Goal: Complete application form

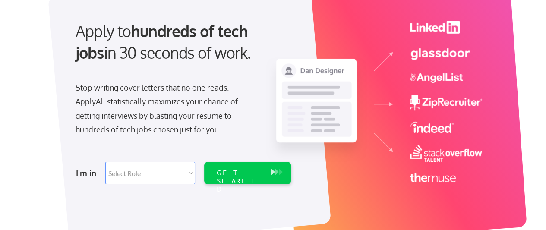
scroll to position [86, 0]
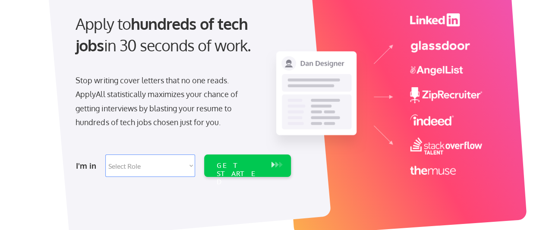
click at [191, 166] on select "Select Role Software Engineering Product Management Customer Success Sales UI/U…" at bounding box center [150, 165] width 90 height 22
select select ""hr_recruiting""
click at [105, 154] on select "Select Role Software Engineering Product Management Customer Success Sales UI/U…" at bounding box center [150, 165] width 90 height 22
select select ""hr_recruiting""
click at [251, 164] on div "GET STARTED" at bounding box center [239, 173] width 46 height 25
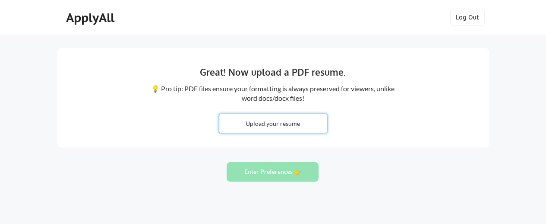
click at [292, 123] on input "file" at bounding box center [272, 123] width 107 height 19
type input "C:\fakepath\CV_Yu-[PERSON_NAME] 2025_details version.docx"
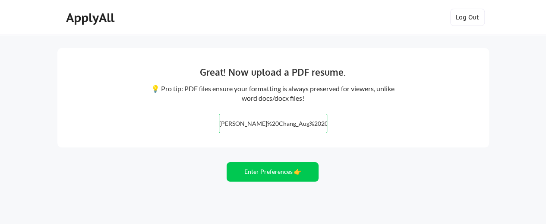
scroll to position [51, 0]
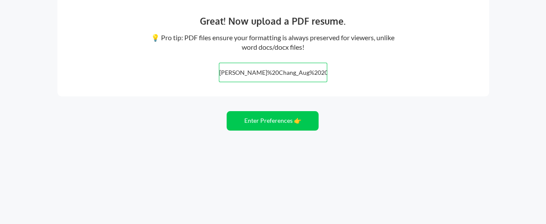
click at [304, 76] on input "file" at bounding box center [272, 72] width 107 height 19
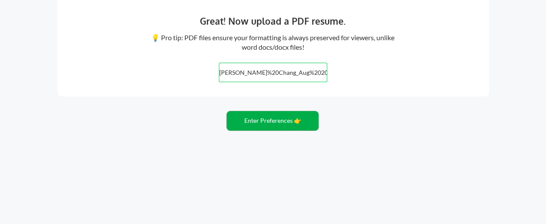
click at [286, 123] on button "Enter Preferences 👉" at bounding box center [273, 120] width 92 height 19
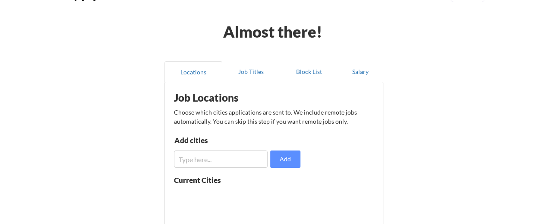
scroll to position [43, 0]
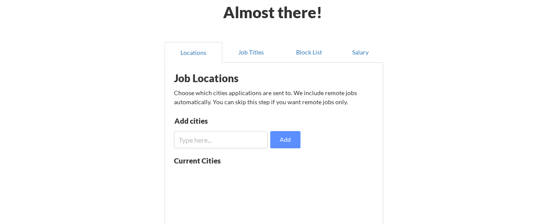
click at [206, 139] on input "input" at bounding box center [221, 139] width 94 height 17
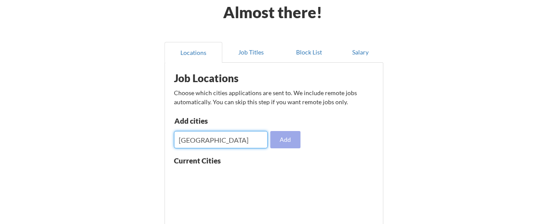
type input "[GEOGRAPHIC_DATA]"
click at [289, 145] on button "Add" at bounding box center [285, 139] width 30 height 17
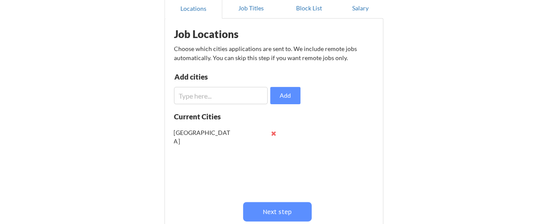
scroll to position [86, 0]
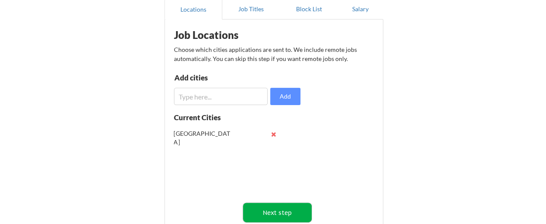
click at [282, 213] on button "Next step" at bounding box center [277, 211] width 69 height 19
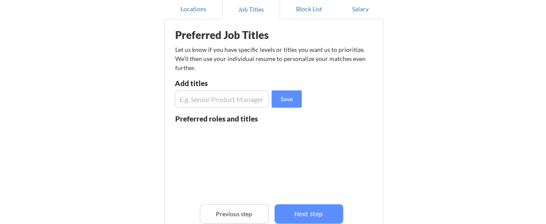
click at [229, 99] on input "input" at bounding box center [222, 98] width 95 height 17
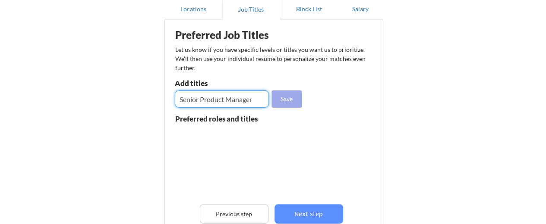
type input "Senior Product Manager"
click at [288, 103] on button "Save" at bounding box center [286, 98] width 30 height 17
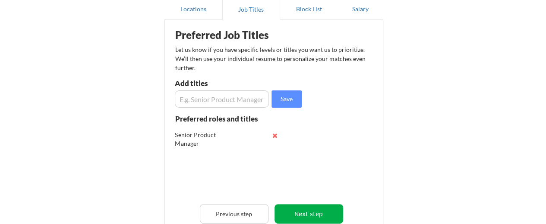
click at [309, 214] on button "Next step" at bounding box center [308, 213] width 69 height 19
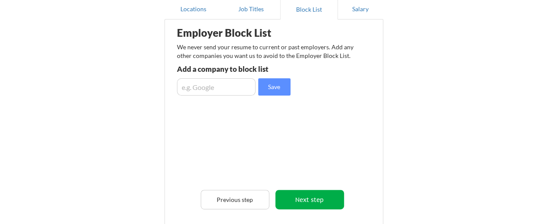
click at [326, 197] on button "Next step" at bounding box center [309, 198] width 69 height 19
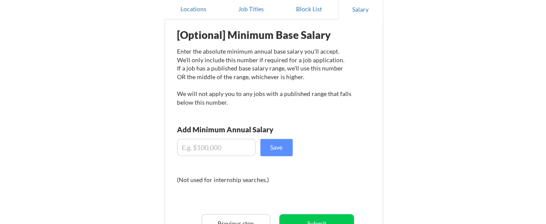
click at [228, 148] on input "input" at bounding box center [216, 147] width 79 height 17
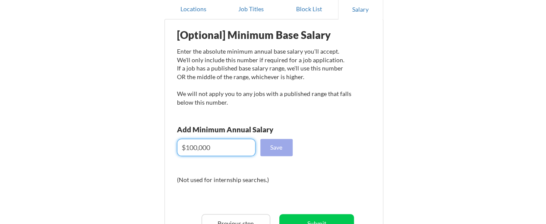
type input "$100,000"
click at [274, 145] on button "Save" at bounding box center [276, 147] width 32 height 17
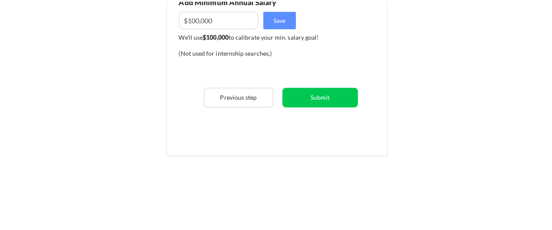
scroll to position [216, 0]
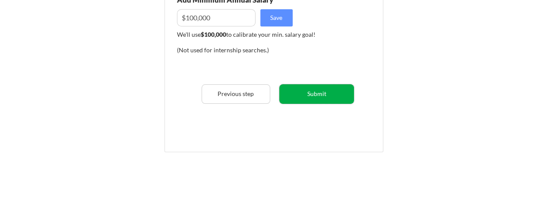
click at [322, 95] on button "Submit" at bounding box center [316, 93] width 75 height 19
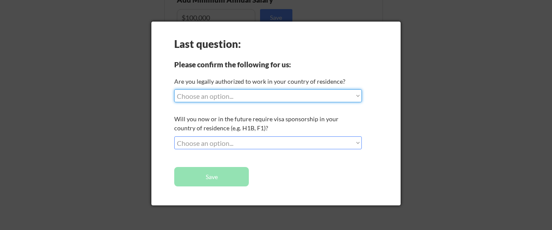
click at [355, 95] on select "Choose an option... Yes, I am a US Citizen Yes, I am a Canadian Citizen Yes, I …" at bounding box center [268, 95] width 188 height 13
click at [174, 89] on select "Choose an option... Yes, I am a US Citizen Yes, I am a Canadian Citizen Yes, I …" at bounding box center [268, 95] width 188 height 13
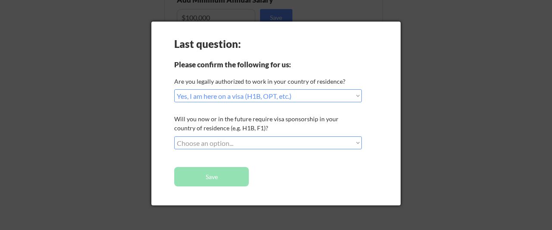
click at [359, 97] on select "Choose an option... Yes, I am a US Citizen Yes, I am a Canadian Citizen Yes, I …" at bounding box center [268, 95] width 188 height 13
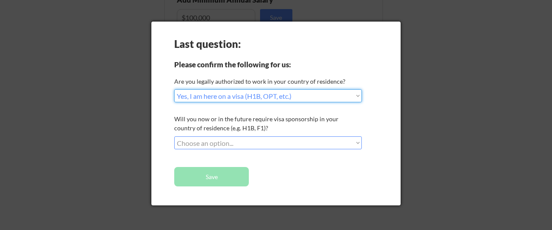
select select ""yes__i_am_an_other_permanent_resident""
click at [174, 89] on select "Choose an option... Yes, I am a US Citizen Yes, I am a Canadian Citizen Yes, I …" at bounding box center [268, 95] width 188 height 13
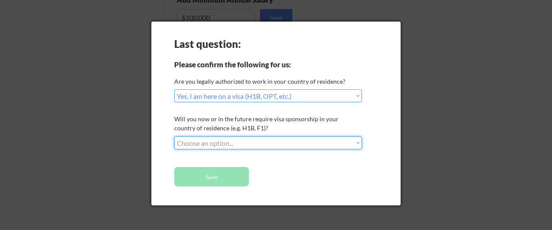
click at [359, 144] on select "Choose an option... No, I will not need sponsorship Yes, I will need sponsorship" at bounding box center [268, 142] width 188 height 13
select select ""no__i_will_not_need_sponsorship""
click at [174, 136] on select "Choose an option... No, I will not need sponsorship Yes, I will need sponsorship" at bounding box center [268, 142] width 188 height 13
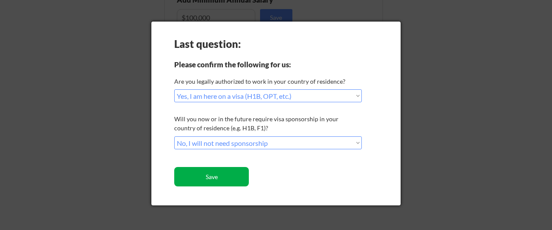
click at [214, 177] on button "Save" at bounding box center [211, 176] width 75 height 19
